Goal: Information Seeking & Learning: Learn about a topic

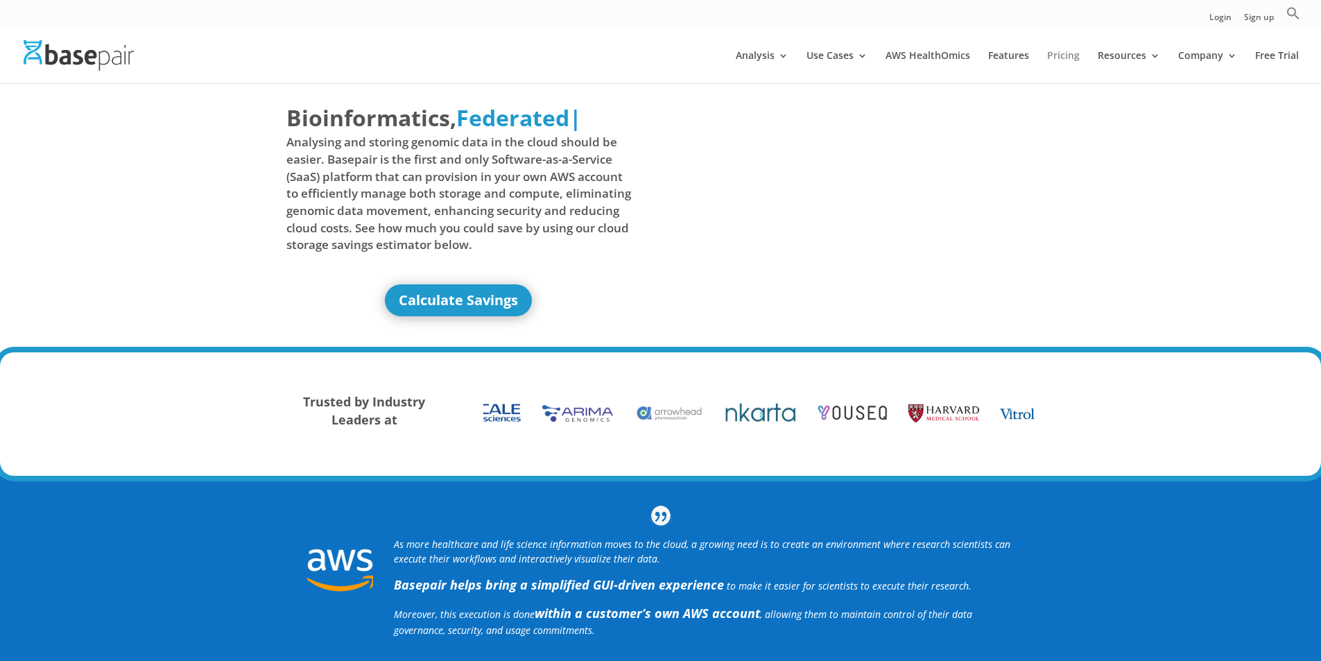
click at [1066, 55] on link "Pricing" at bounding box center [1063, 67] width 33 height 33
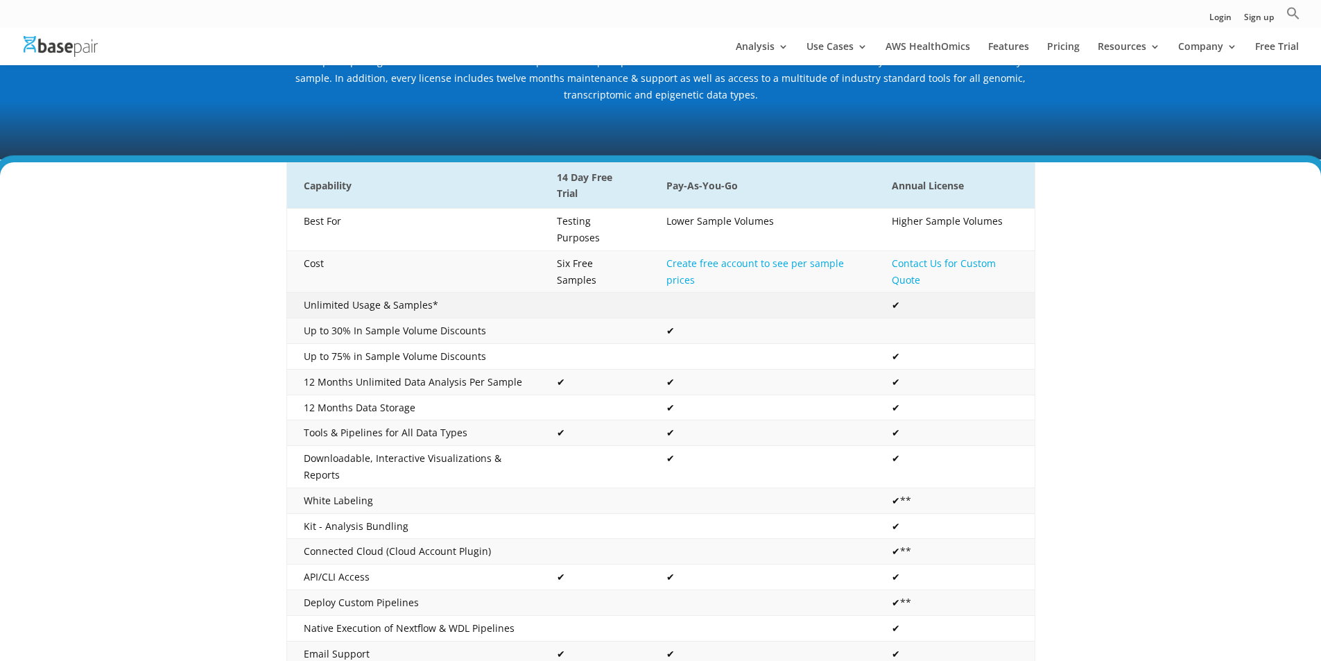
scroll to position [208, 0]
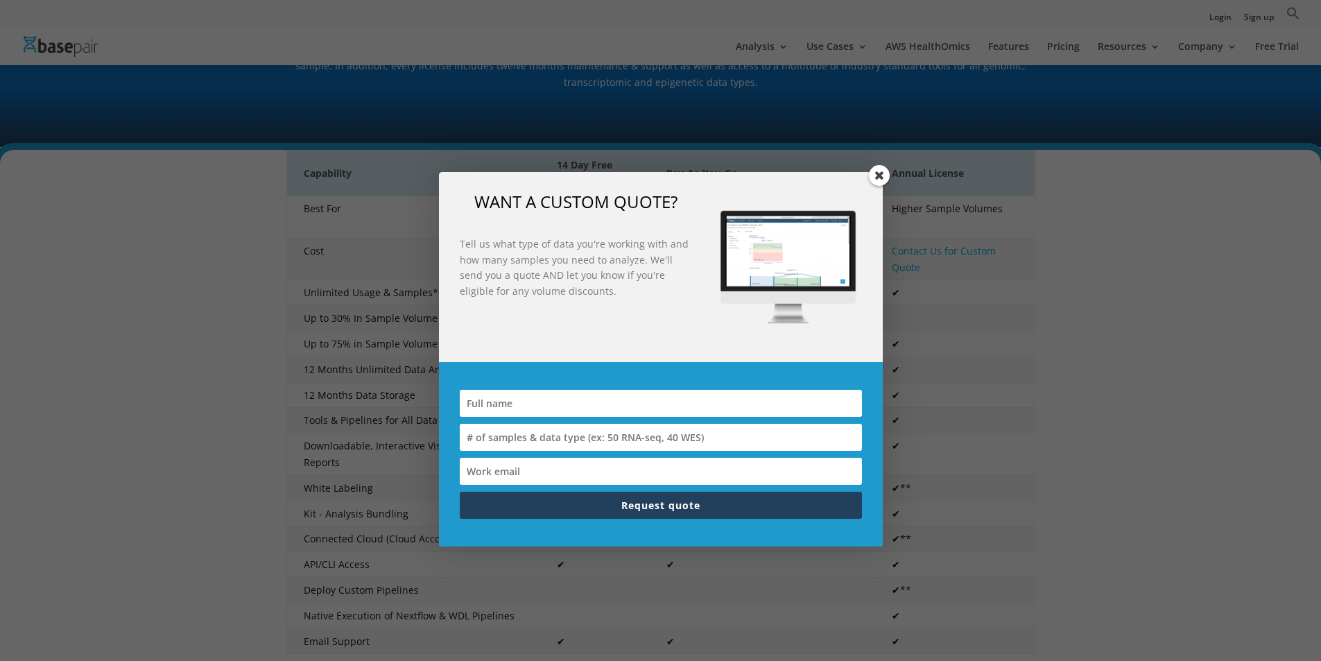
click at [887, 176] on span at bounding box center [879, 175] width 21 height 21
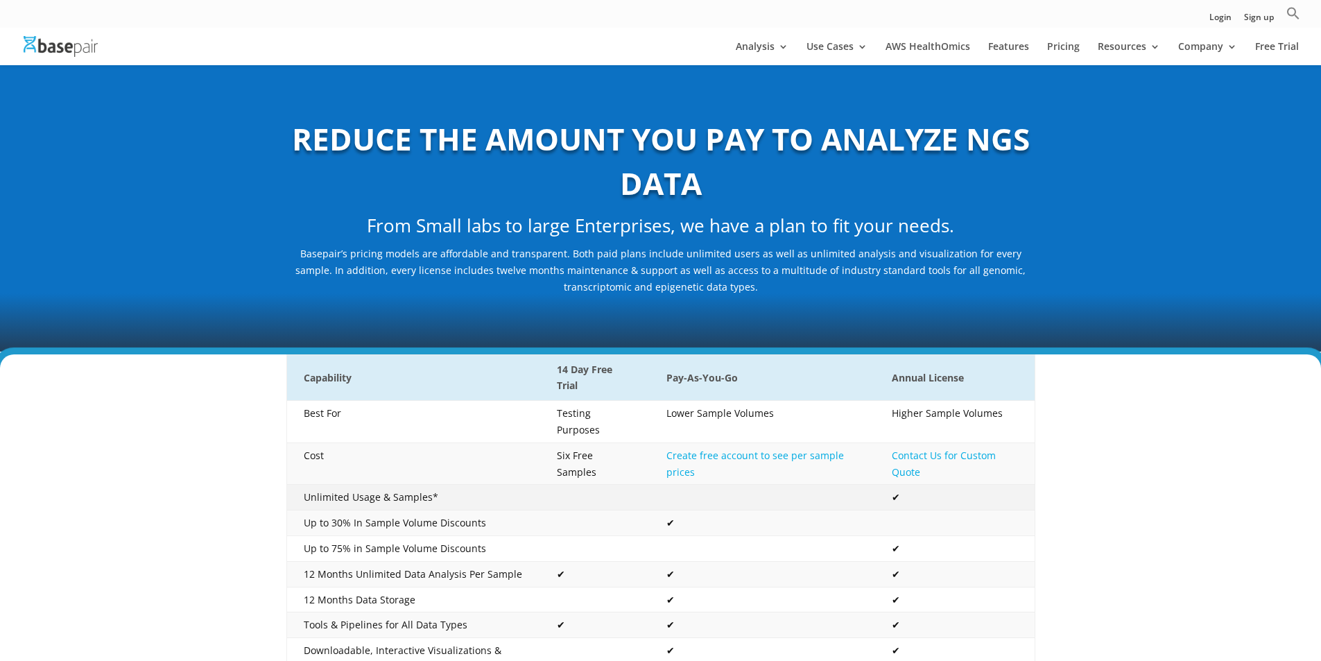
scroll to position [0, 0]
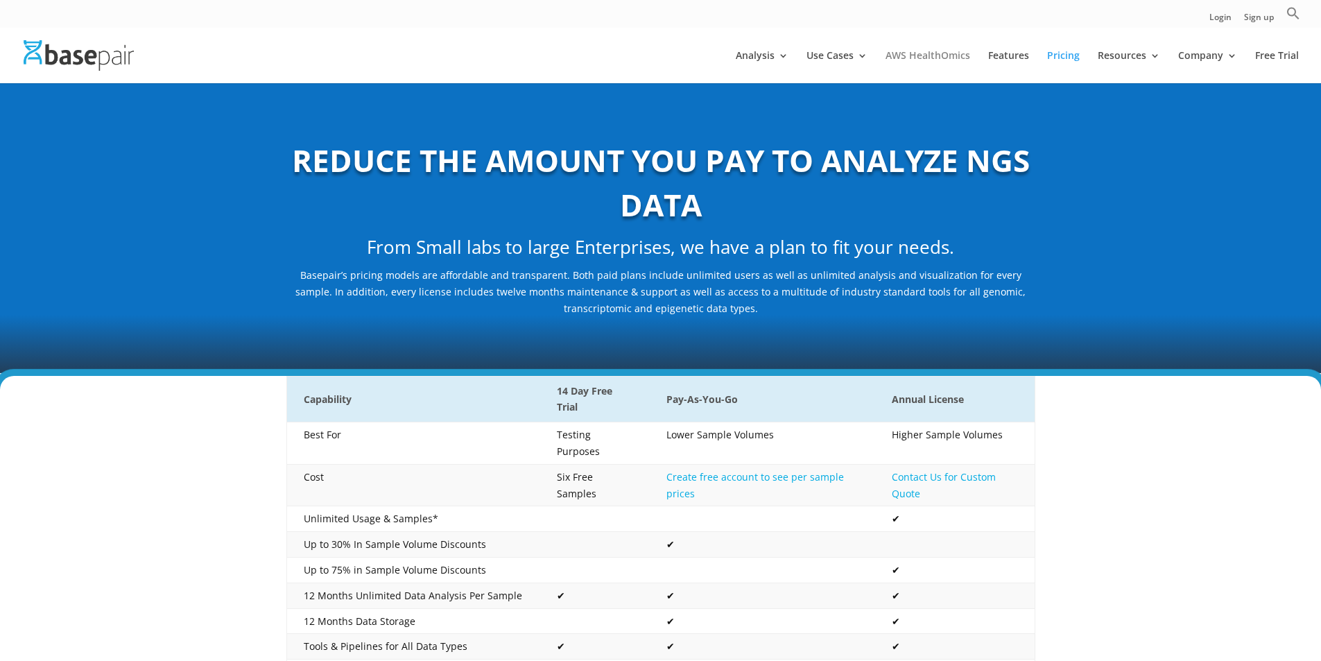
click at [930, 53] on link "AWS HealthOmics" at bounding box center [928, 67] width 85 height 33
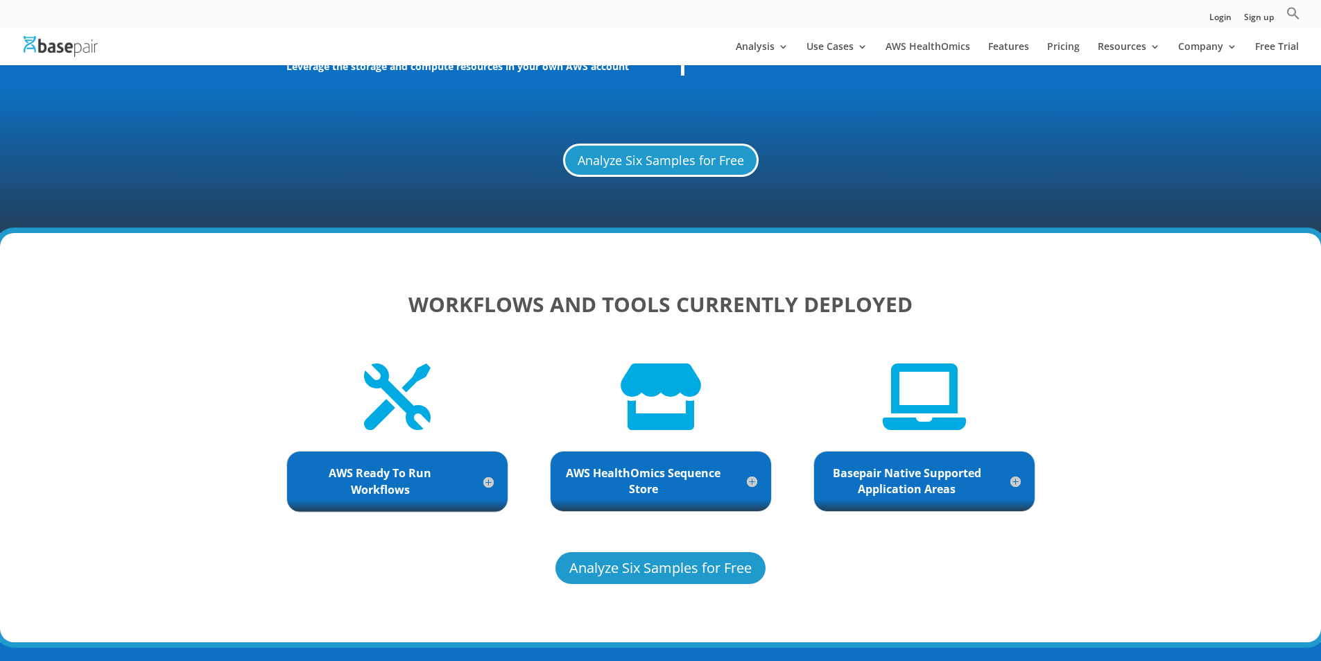
scroll to position [2844, 0]
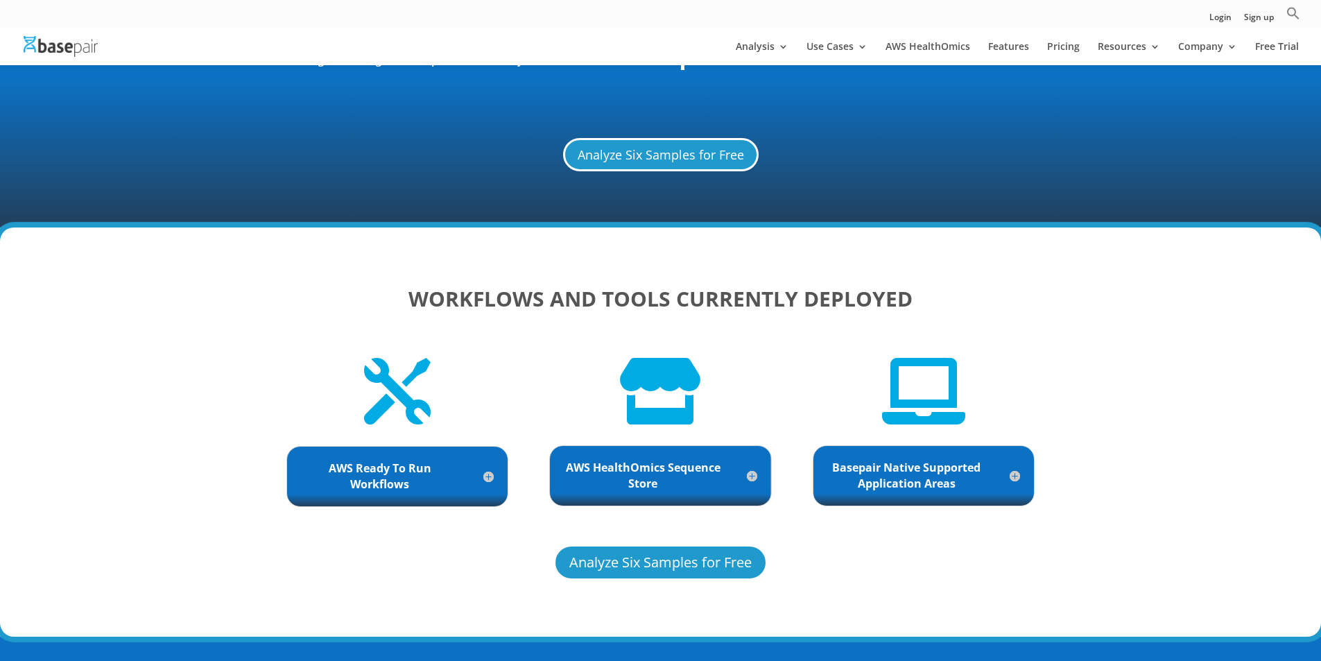
click at [961, 460] on h5 "Basepair Native Supported Application Areas" at bounding box center [924, 476] width 193 height 32
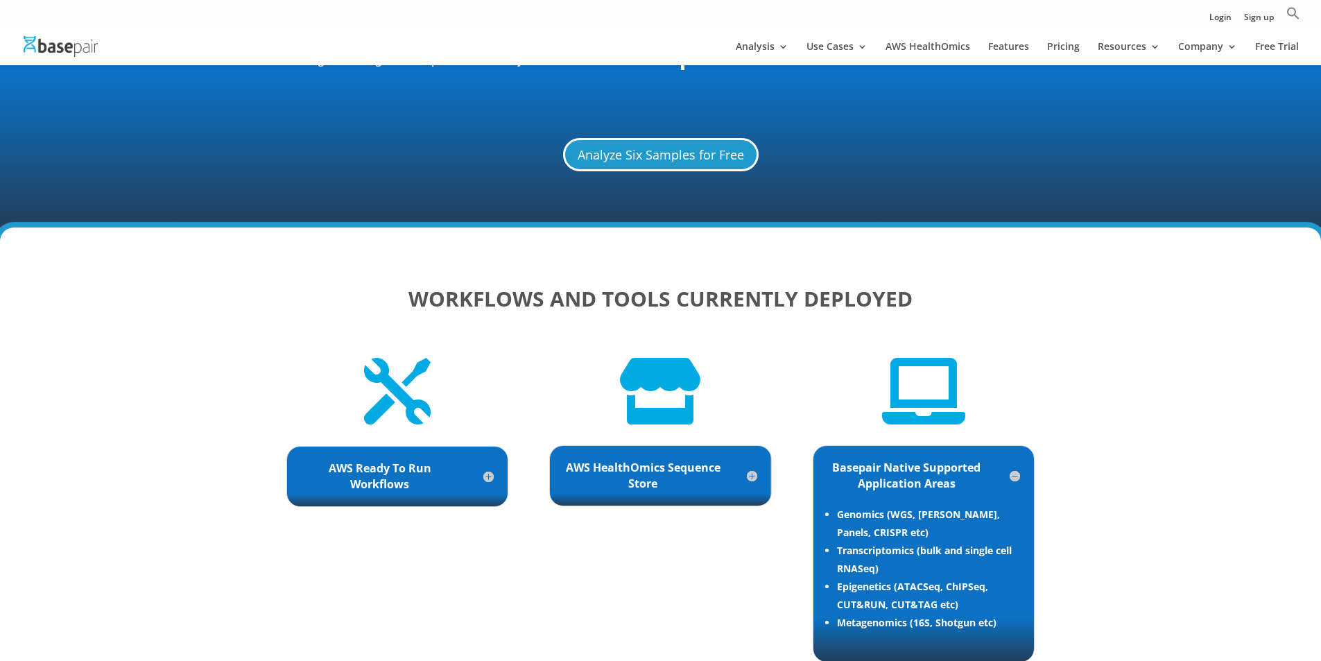
click at [382, 468] on h5 "AWS Ready To Run Workflows" at bounding box center [397, 477] width 193 height 32
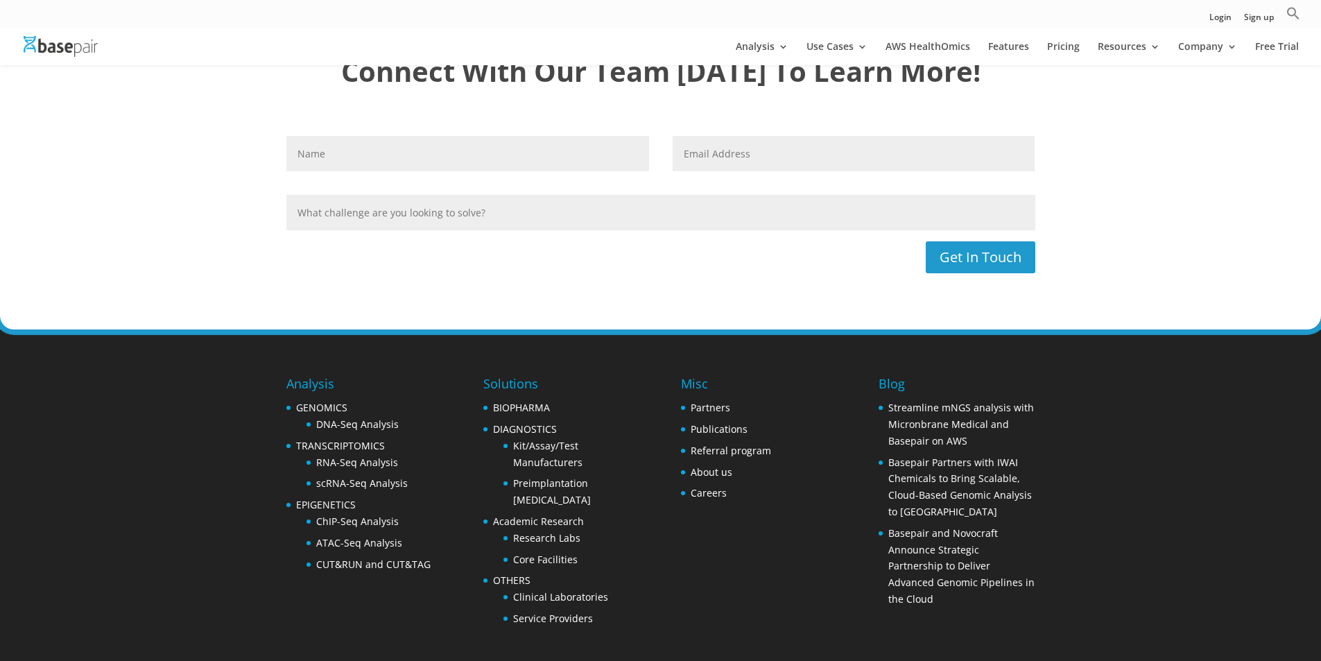
scroll to position [4231, 0]
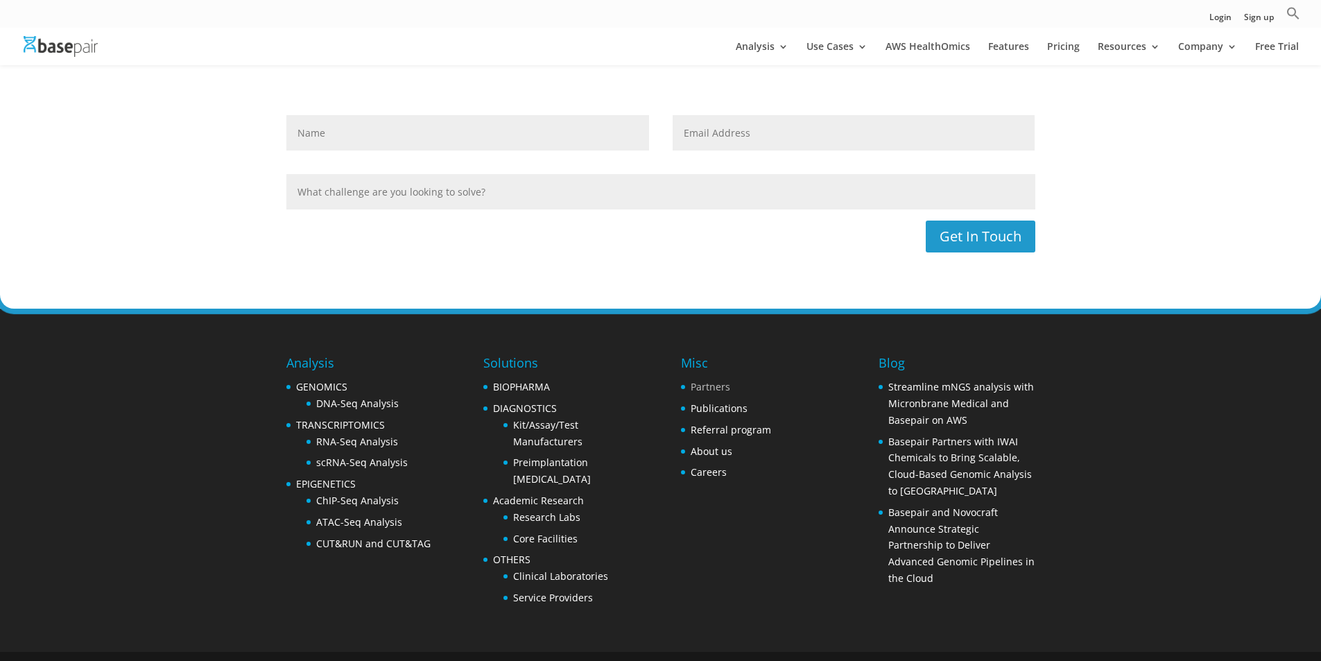
click at [714, 380] on link "Partners" at bounding box center [711, 386] width 40 height 13
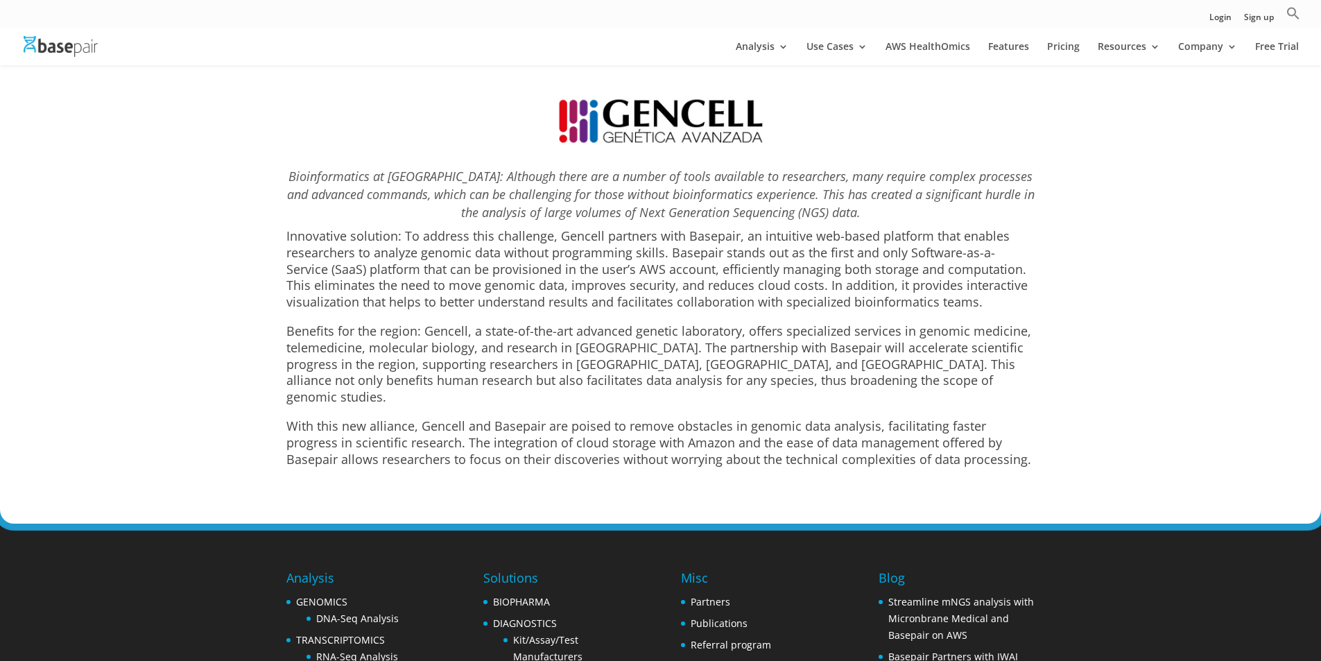
scroll to position [5966, 0]
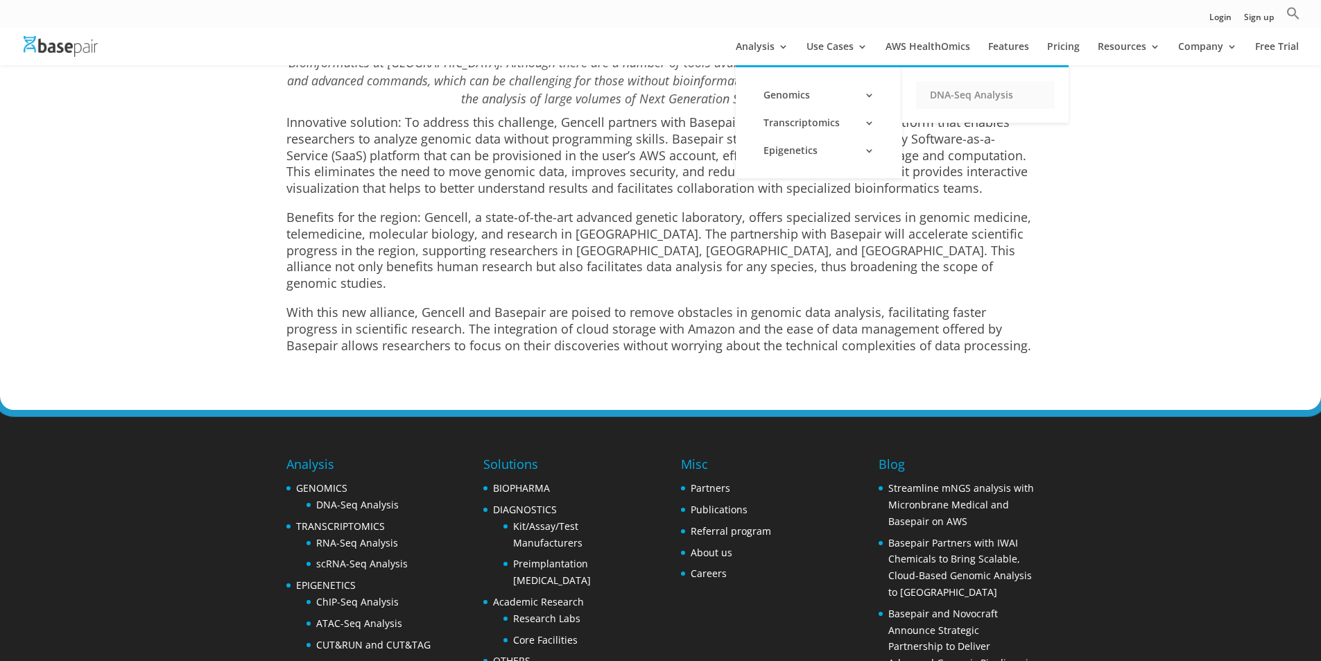
click at [939, 88] on link "DNA-Seq Analysis" at bounding box center [985, 95] width 139 height 28
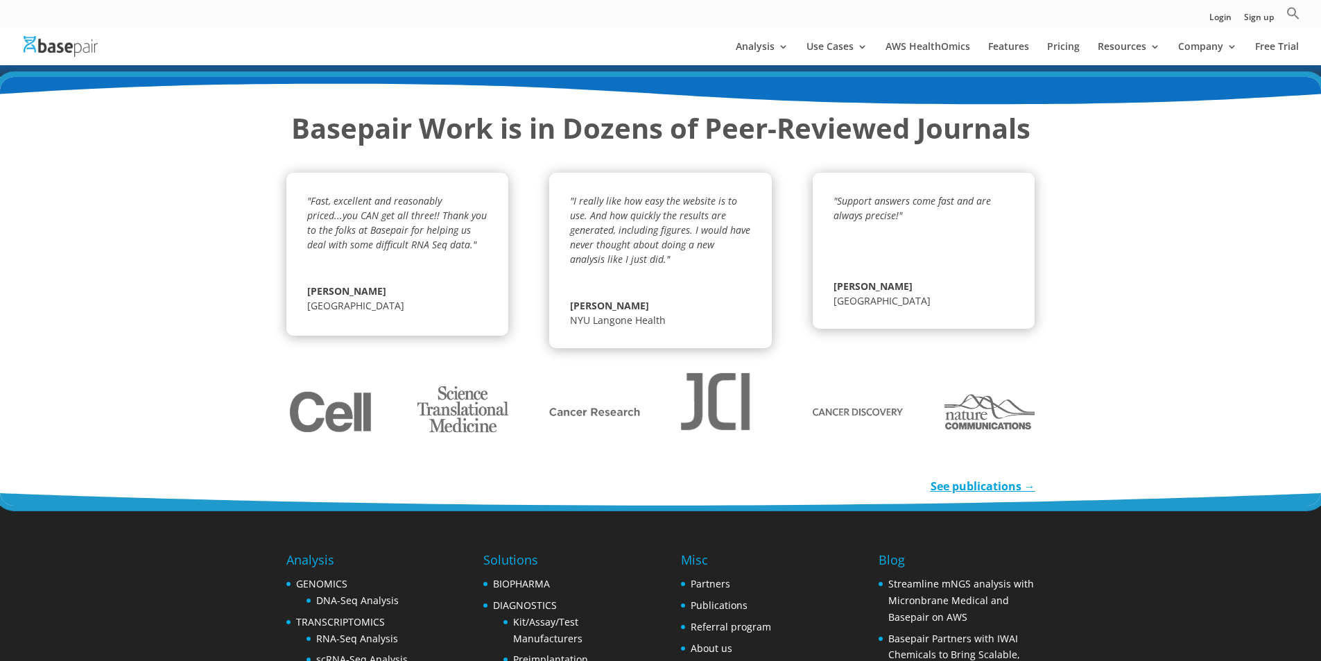
scroll to position [1873, 0]
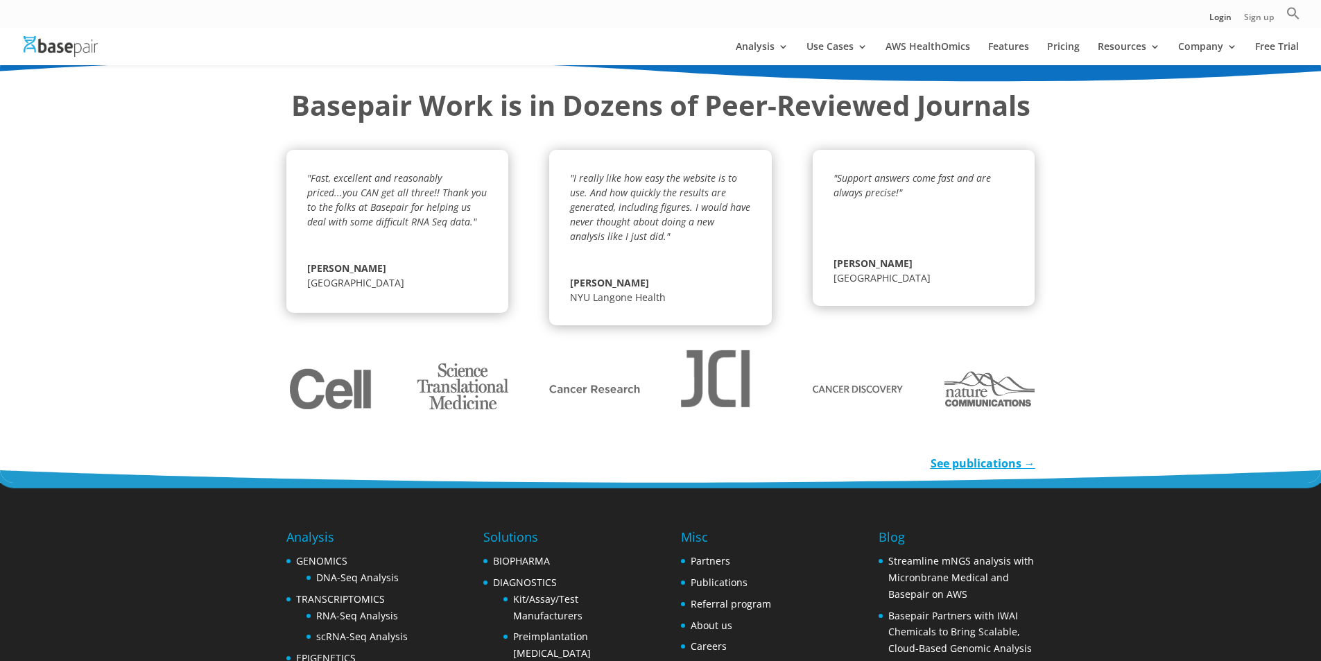
click at [1262, 17] on link "Sign up" at bounding box center [1259, 20] width 30 height 15
